Goal: Task Accomplishment & Management: Use online tool/utility

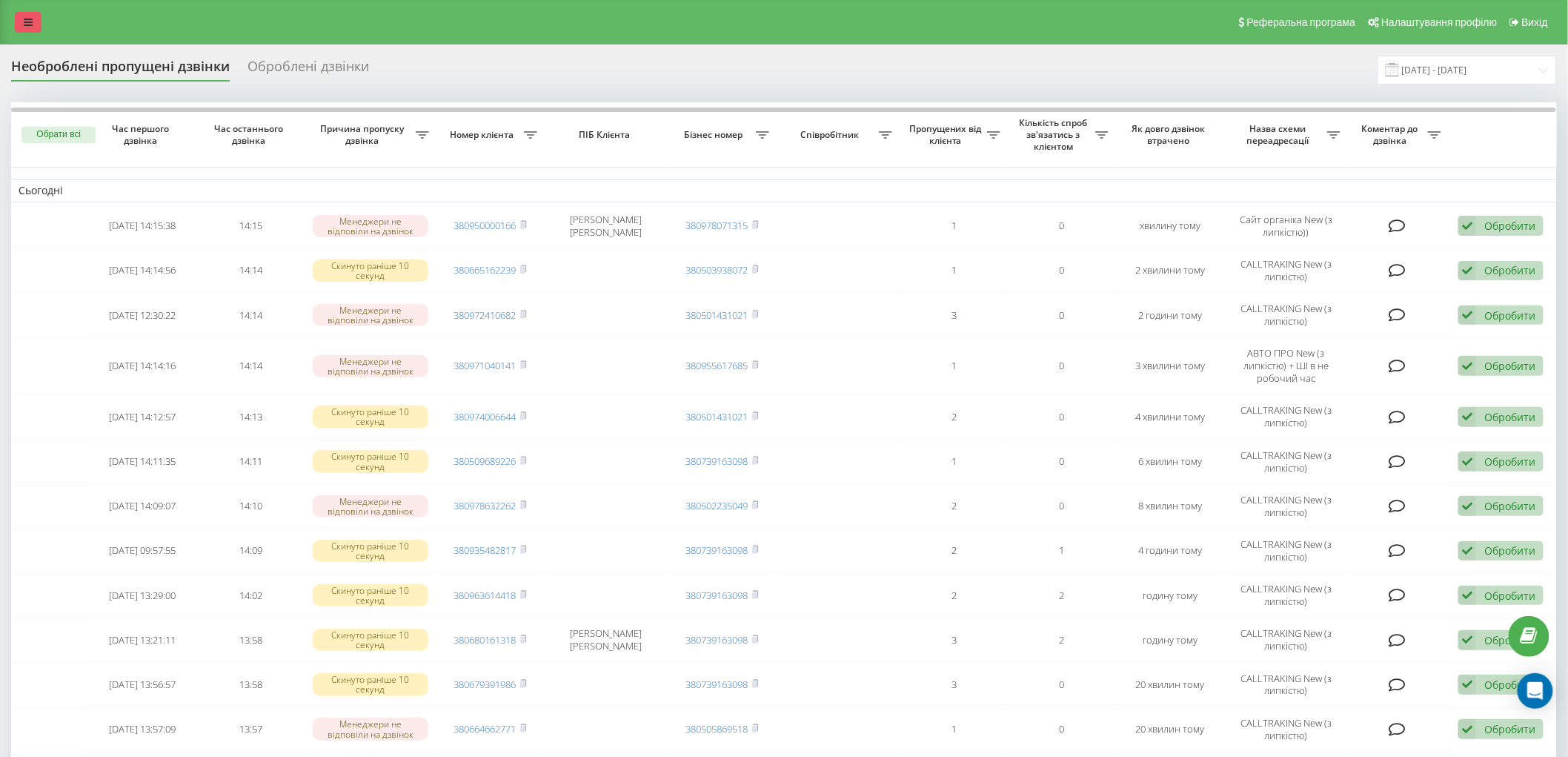
click at [23, 23] on link at bounding box center [28, 23] width 27 height 21
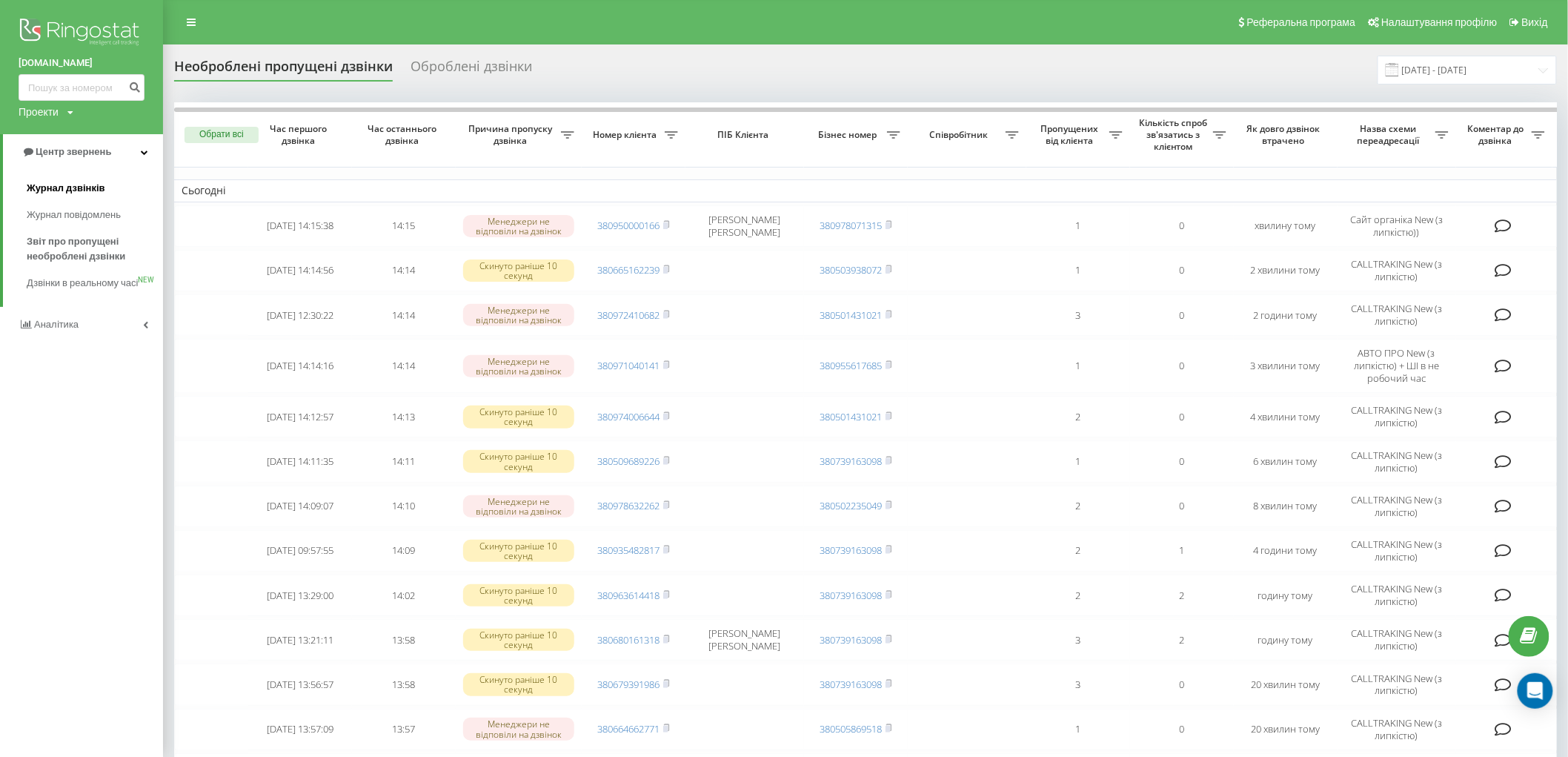
click at [69, 185] on span "Журнал дзвінків" at bounding box center [66, 188] width 78 height 15
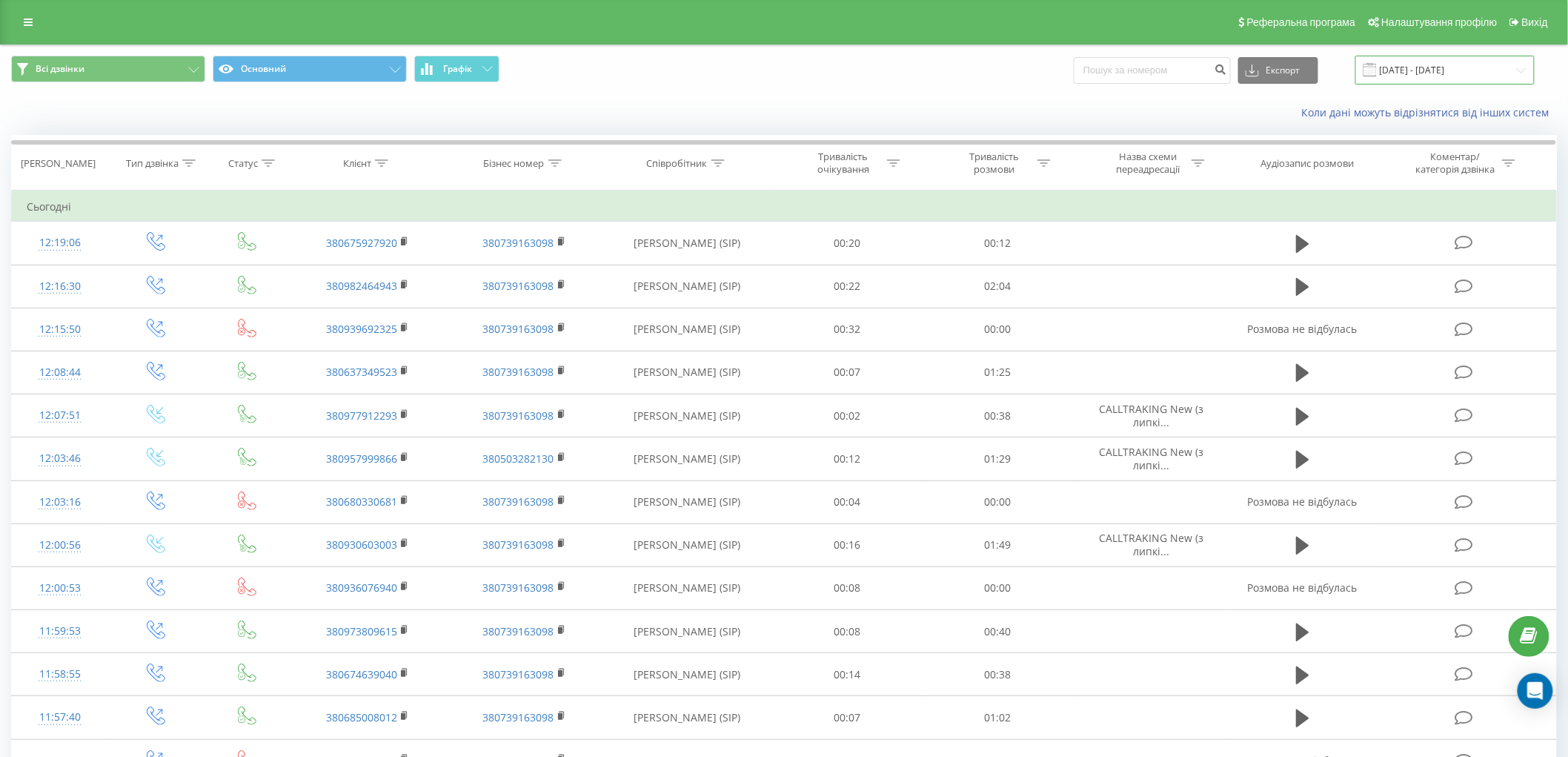
click at [1450, 69] on input "[DATE] - [DATE]" at bounding box center [1445, 69] width 180 height 29
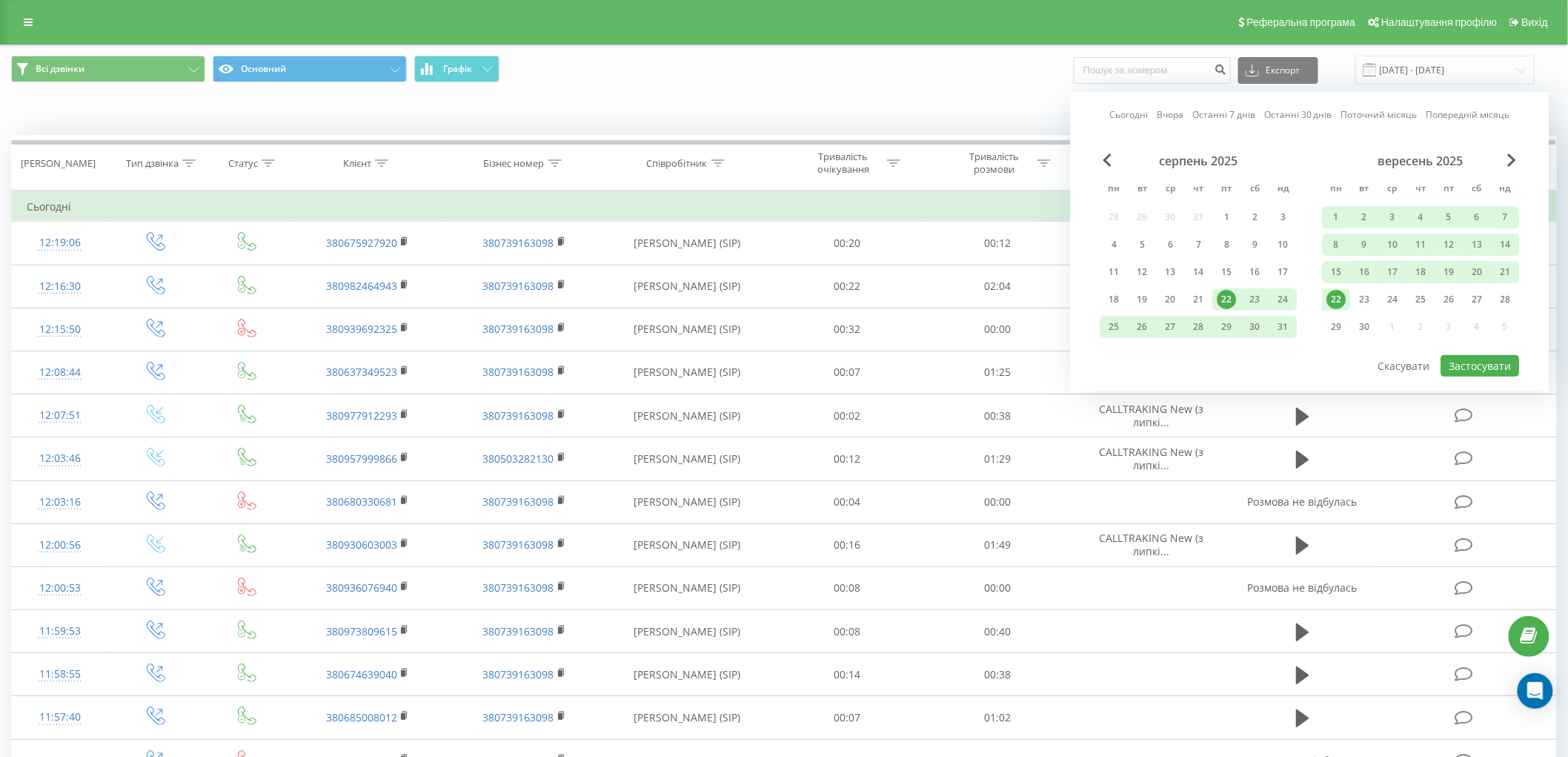
drag, startPoint x: 1334, startPoint y: 304, endPoint x: 1387, endPoint y: 319, distance: 55.1
click at [1334, 304] on div "22" at bounding box center [1337, 300] width 19 height 19
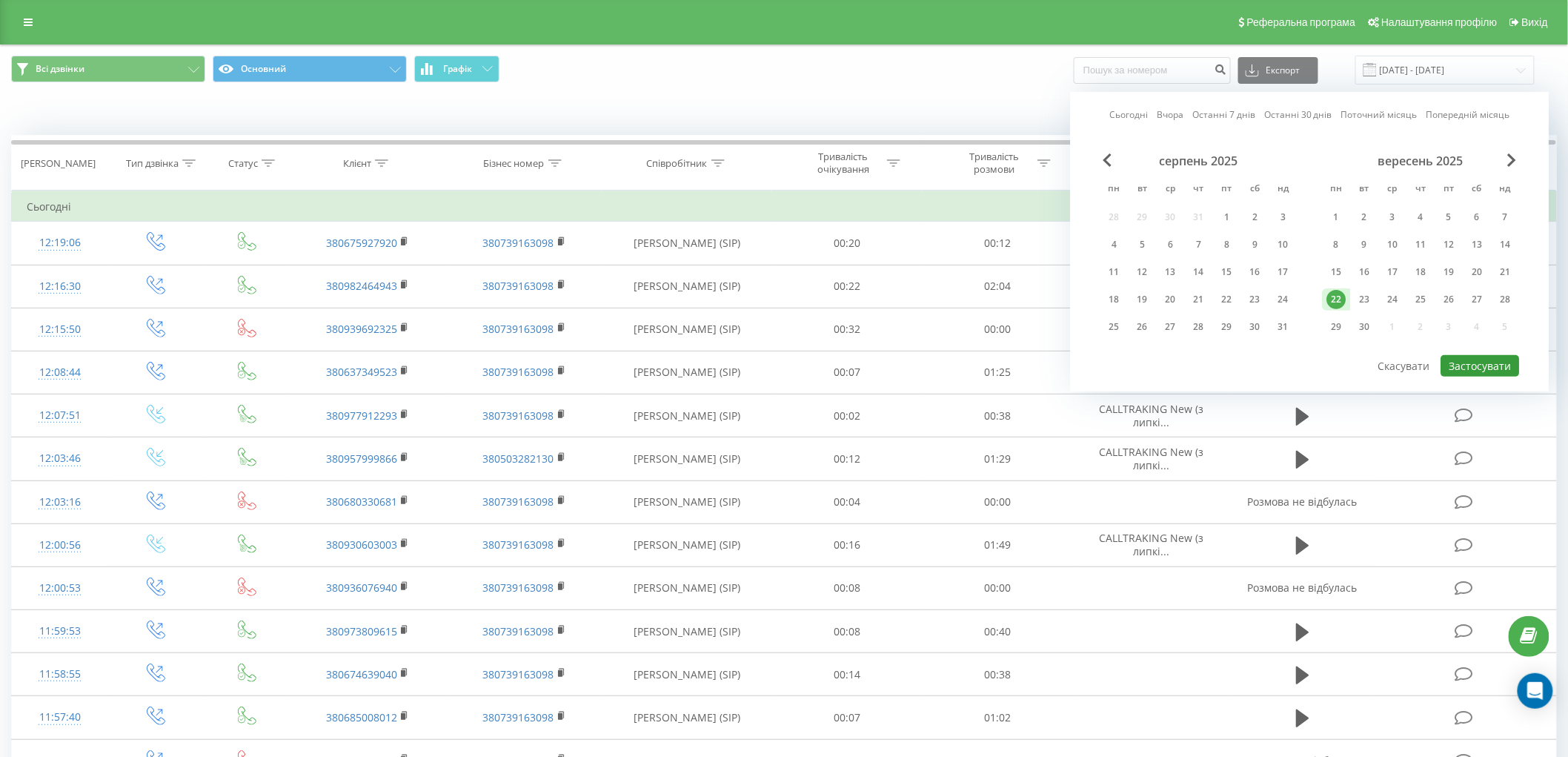
click at [1496, 369] on button "Застосувати" at bounding box center [1480, 365] width 78 height 22
type input "[DATE] - [DATE]"
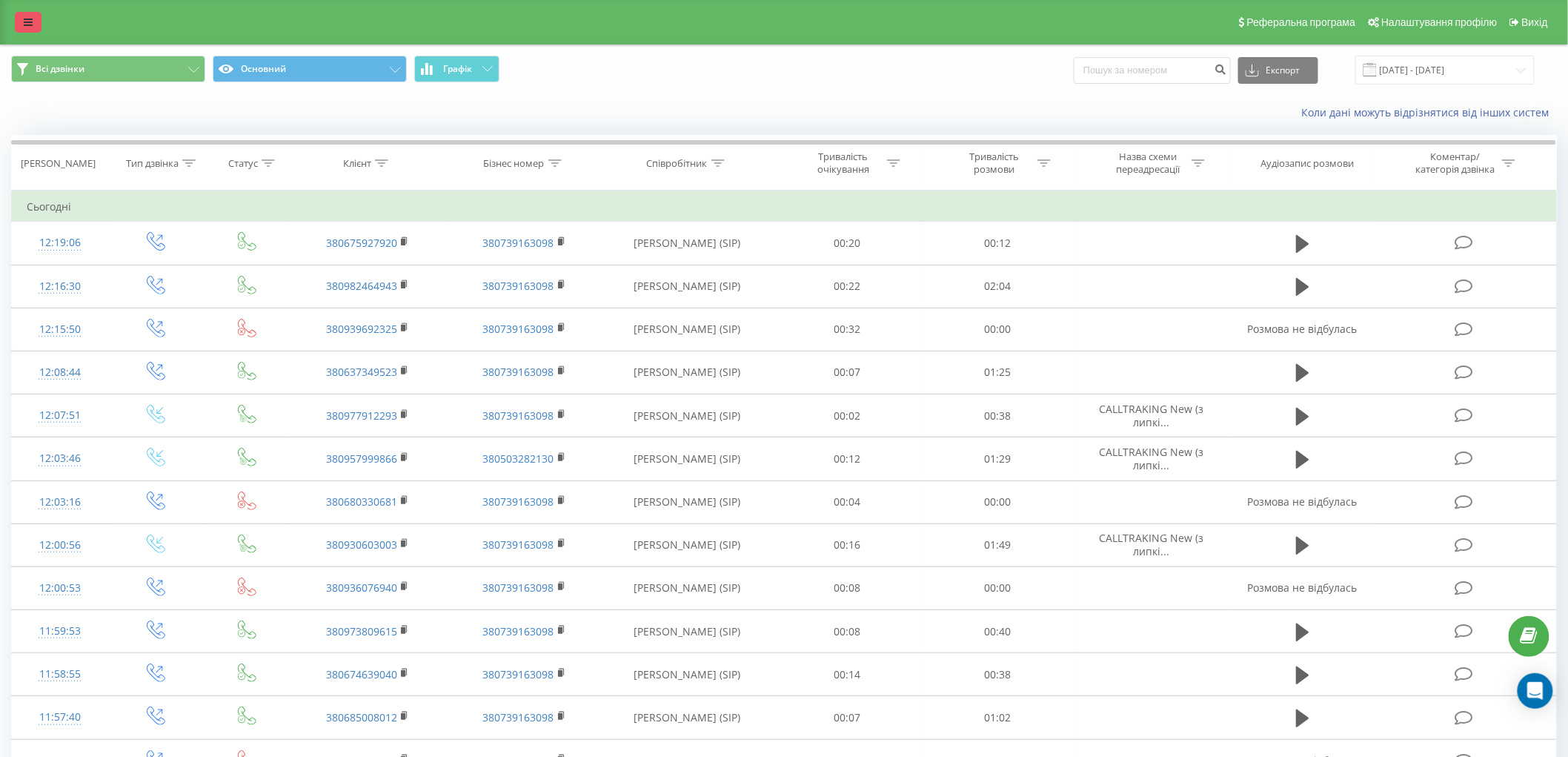
click at [30, 32] on link at bounding box center [28, 23] width 27 height 21
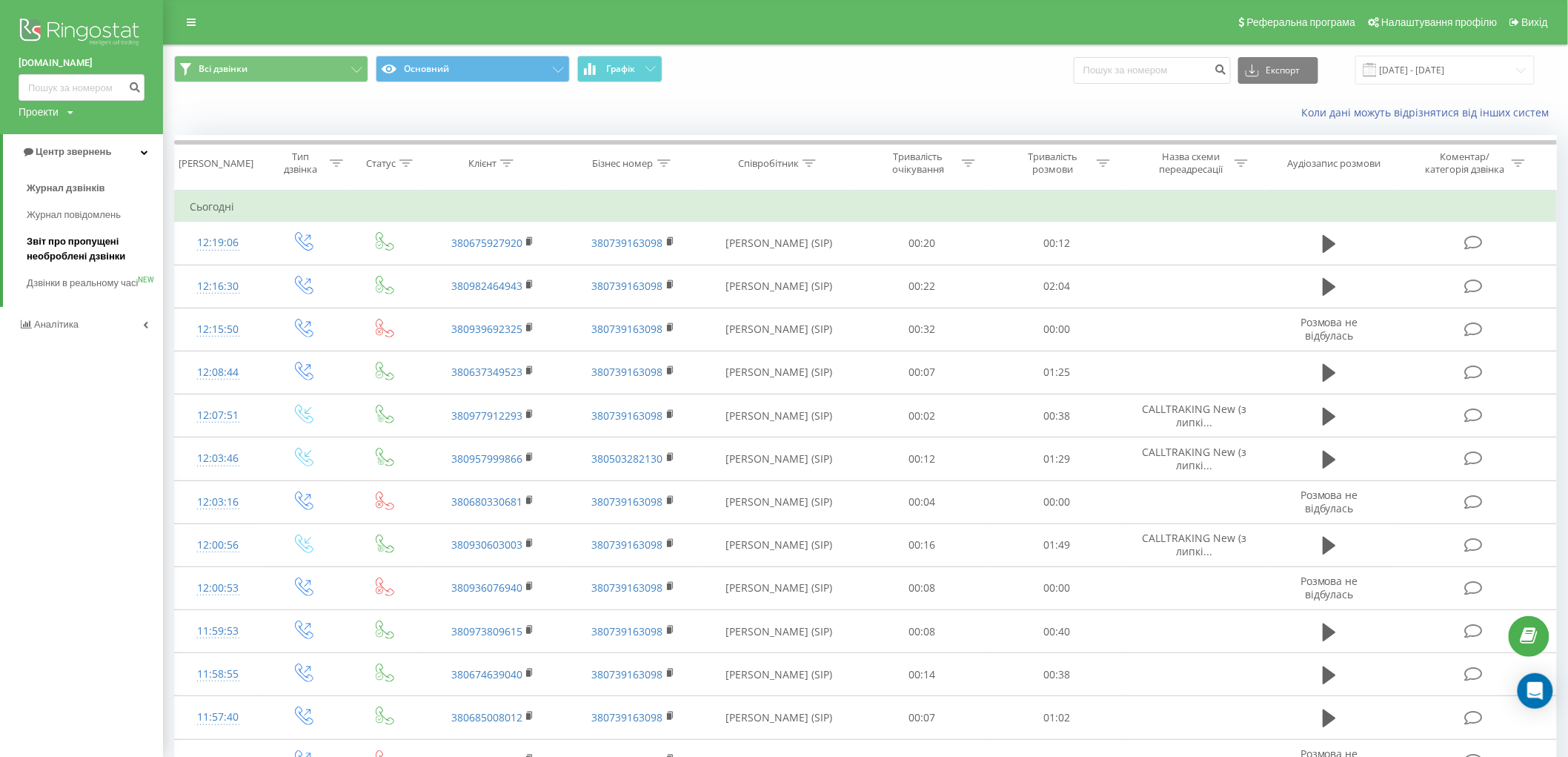
click at [75, 256] on span "Звіт про пропущені необроблені дзвінки" at bounding box center [91, 249] width 129 height 30
